Goal: Information Seeking & Learning: Learn about a topic

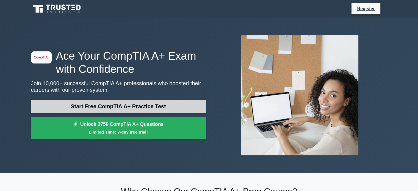
click at [145, 108] on link "Start Free CompTIA A+ Practice Test" at bounding box center [118, 106] width 175 height 13
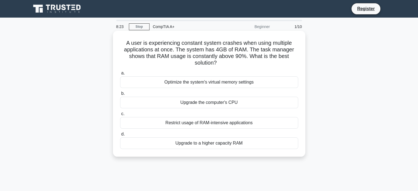
click at [164, 145] on div "Upgrade to a higher capacity RAM" at bounding box center [209, 143] width 178 height 12
click at [120, 136] on input "d. Upgrade to a higher capacity RAM" at bounding box center [120, 134] width 0 height 4
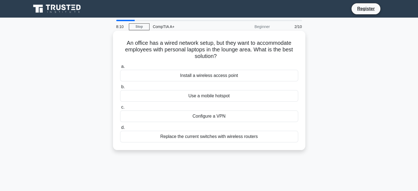
click at [247, 76] on div "Install a wireless access point" at bounding box center [209, 76] width 178 height 12
click at [120, 68] on input "a. Install a wireless access point" at bounding box center [120, 67] width 0 height 4
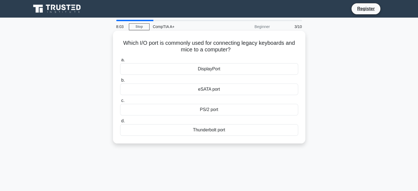
click at [260, 112] on div "PS/2 port" at bounding box center [209, 110] width 178 height 12
click at [120, 102] on input "c. PS/2 port" at bounding box center [120, 101] width 0 height 4
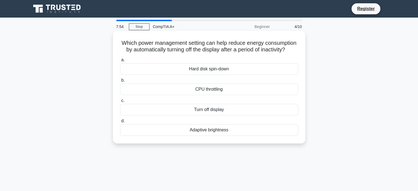
click at [288, 115] on div "Turn off display" at bounding box center [209, 110] width 178 height 12
click at [120, 102] on input "c. Turn off display" at bounding box center [120, 101] width 0 height 4
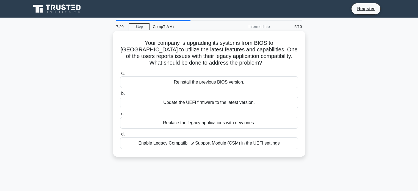
click at [279, 144] on div "Enable Legacy Compatibility Support Module (CSM) in the UEFI settings" at bounding box center [209, 143] width 178 height 12
click at [120, 136] on input "d. Enable Legacy Compatibility Support Module (CSM) in the UEFI settings" at bounding box center [120, 134] width 0 height 4
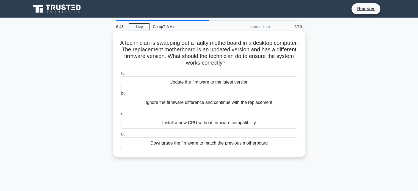
click at [263, 82] on div "Update the firmware to the latest version" at bounding box center [209, 82] width 178 height 12
click at [120, 75] on input "a. Update the firmware to the latest version" at bounding box center [120, 73] width 0 height 4
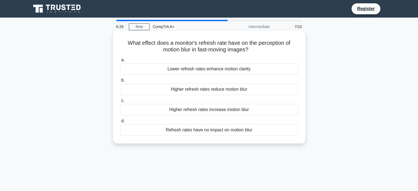
click at [269, 90] on div "Higher refresh rates reduce motion blur" at bounding box center [209, 90] width 178 height 12
click at [120, 82] on input "b. Higher refresh rates reduce motion blur" at bounding box center [120, 81] width 0 height 4
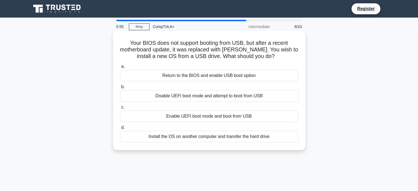
click at [283, 96] on div "Disable UEFI boot mode and attempt to boot from USB" at bounding box center [209, 96] width 178 height 12
click at [120, 89] on input "b. Disable UEFI boot mode and attempt to boot from USB" at bounding box center [120, 87] width 0 height 4
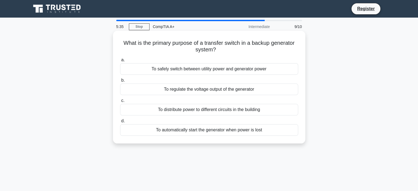
click at [276, 71] on div "To safely switch between utility power and generator power" at bounding box center [209, 69] width 178 height 12
click at [120, 62] on input "a. To safely switch between utility power and generator power" at bounding box center [120, 60] width 0 height 4
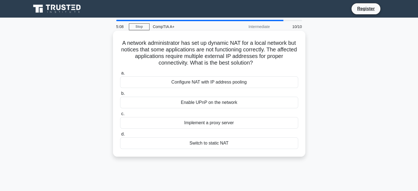
click at [274, 82] on div "Configure NAT with IP address pooling" at bounding box center [209, 82] width 178 height 12
click at [120, 75] on input "a. Configure NAT with IP address pooling" at bounding box center [120, 73] width 0 height 4
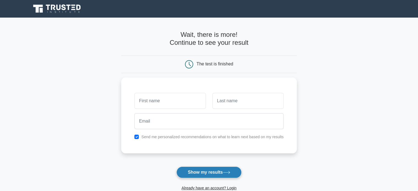
click at [234, 170] on button "Show my results" at bounding box center [208, 172] width 65 height 12
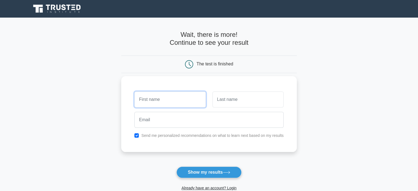
click at [177, 101] on input "text" at bounding box center [169, 99] width 71 height 16
type input "[PERSON_NAME]"
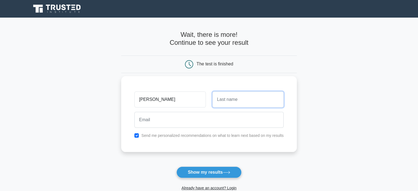
click at [226, 103] on input "text" at bounding box center [247, 99] width 71 height 16
type input "[PERSON_NAME]"
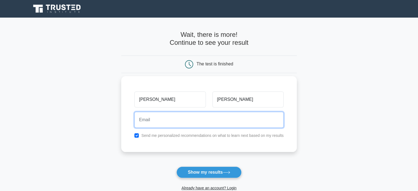
click at [242, 123] on input "email" at bounding box center [208, 120] width 149 height 16
type input "[PERSON_NAME][EMAIL_ADDRESS][DOMAIN_NAME]"
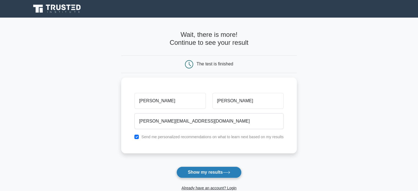
click at [210, 172] on button "Show my results" at bounding box center [208, 172] width 65 height 12
